Goal: Task Accomplishment & Management: Manage account settings

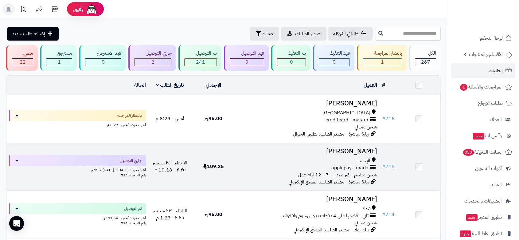
click at [322, 165] on div "applepay - mada" at bounding box center [308, 167] width 140 height 7
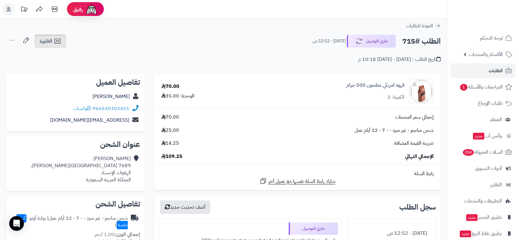
click at [53, 44] on link "الفاتورة" at bounding box center [50, 41] width 31 height 14
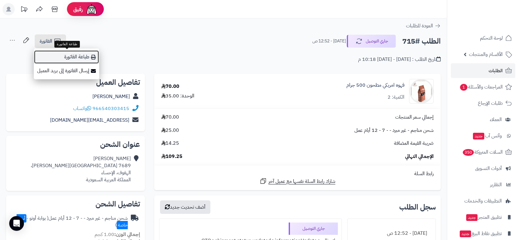
click at [74, 57] on link "طباعة الفاتورة" at bounding box center [66, 57] width 65 height 14
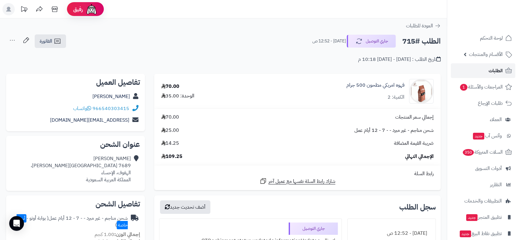
click at [498, 67] on span "الطلبات" at bounding box center [496, 70] width 14 height 9
